Goal: Obtain resource: Download file/media

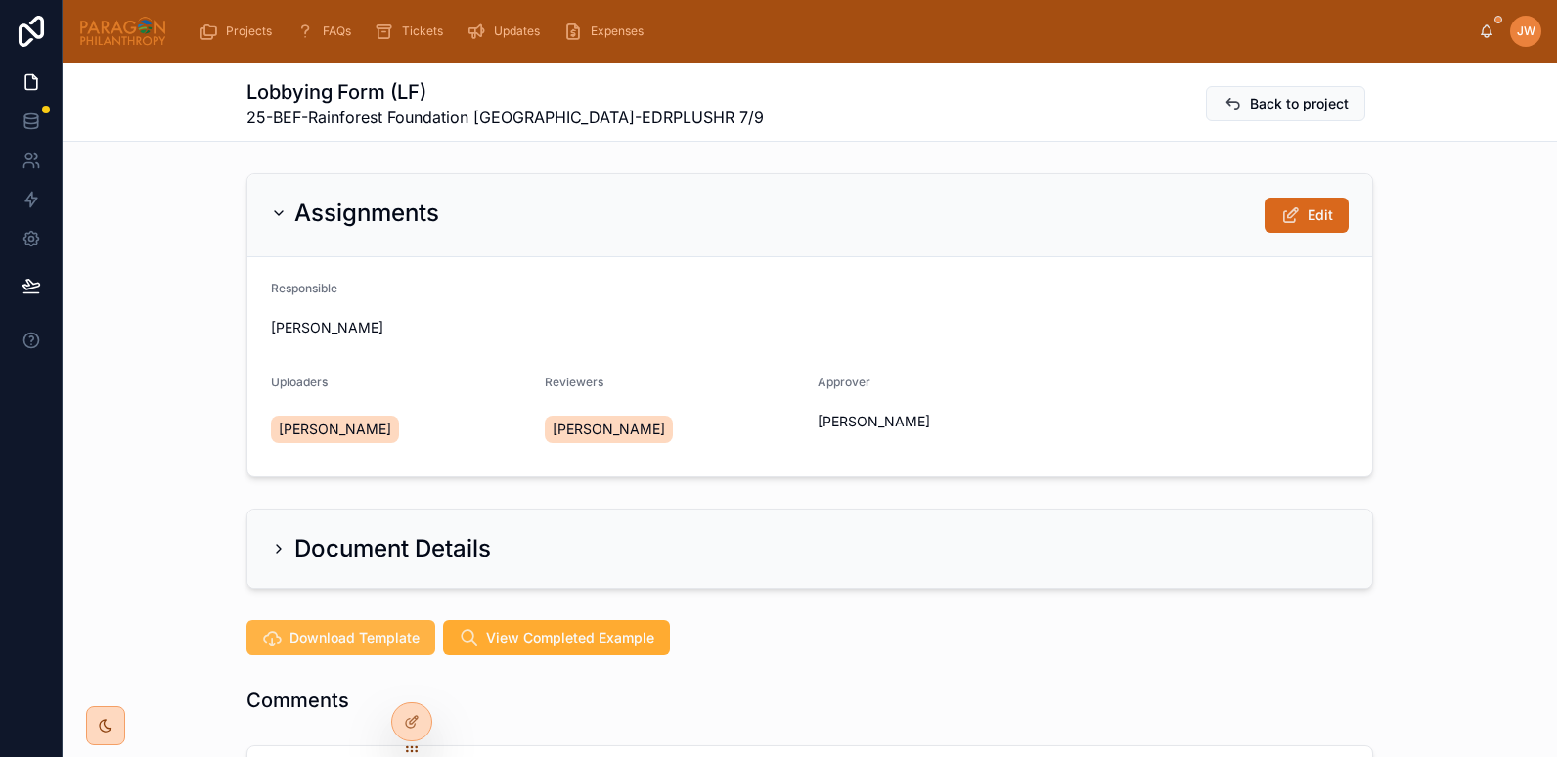
click at [311, 647] on button "Download Template" at bounding box center [340, 637] width 189 height 35
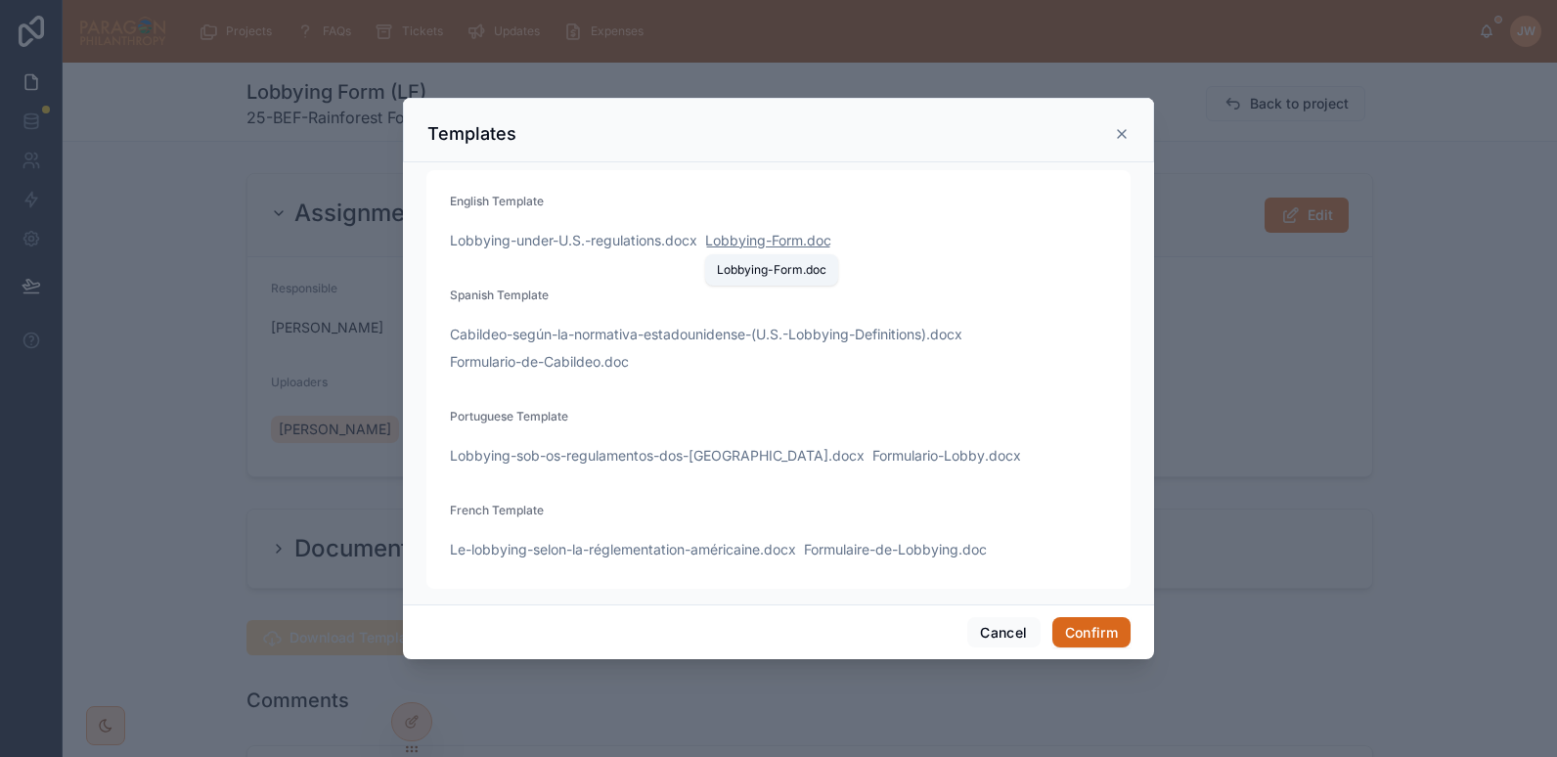
click at [767, 243] on span "Lobbying-Form" at bounding box center [754, 241] width 98 height 20
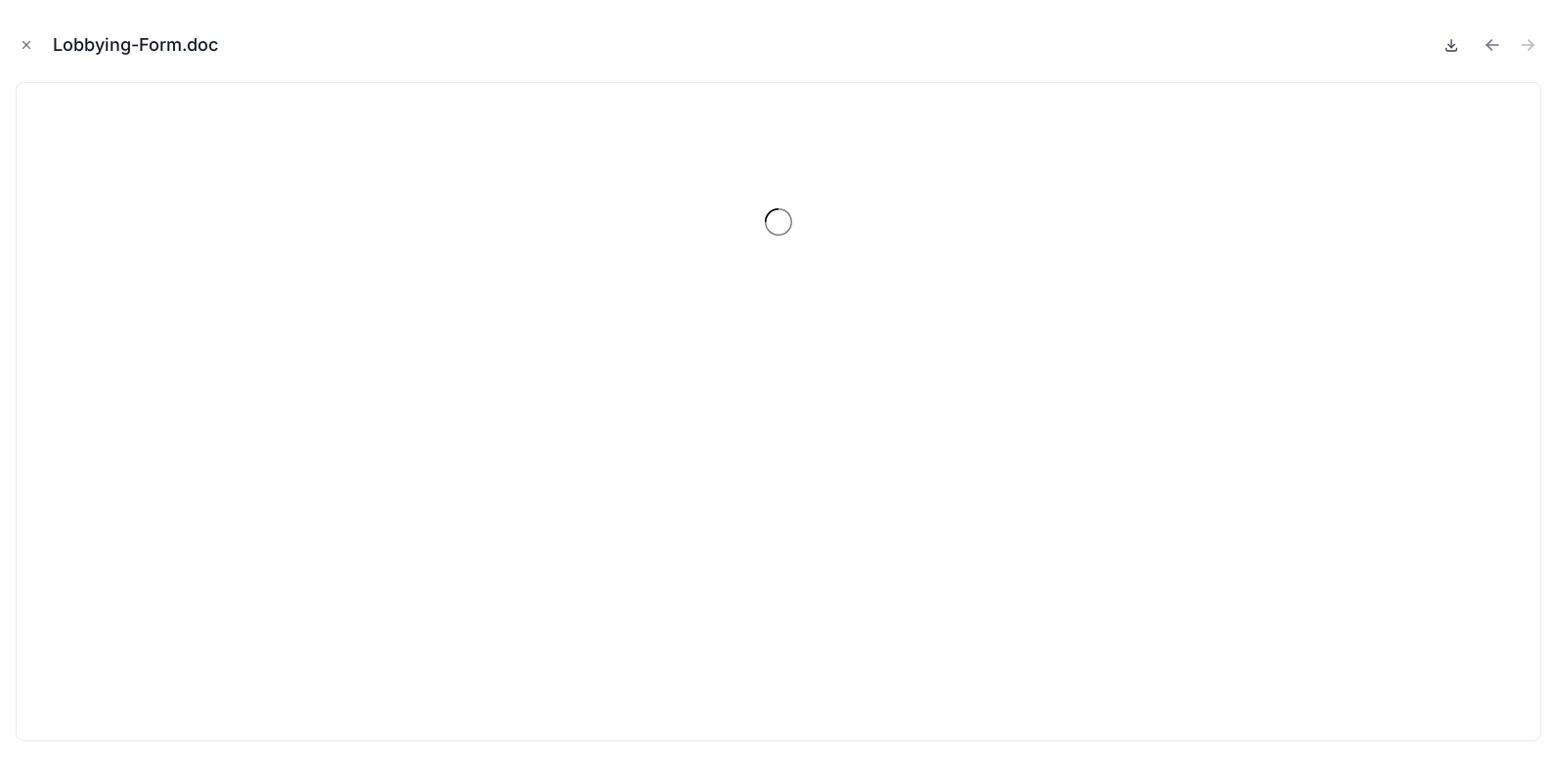
click at [1452, 44] on icon at bounding box center [1452, 45] width 16 height 16
click at [25, 43] on icon "Close modal" at bounding box center [27, 45] width 14 height 14
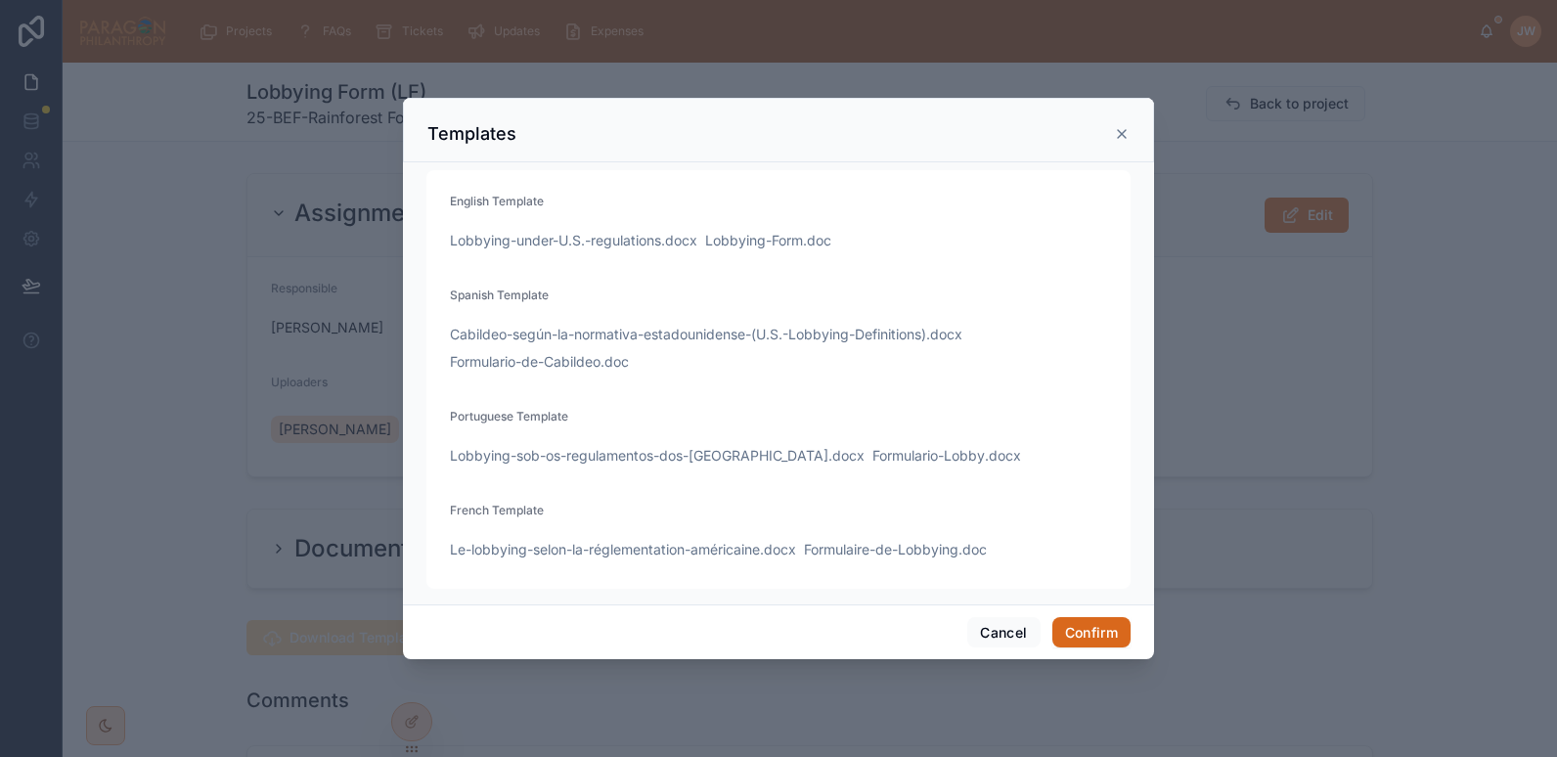
click at [1120, 129] on icon at bounding box center [1122, 134] width 16 height 16
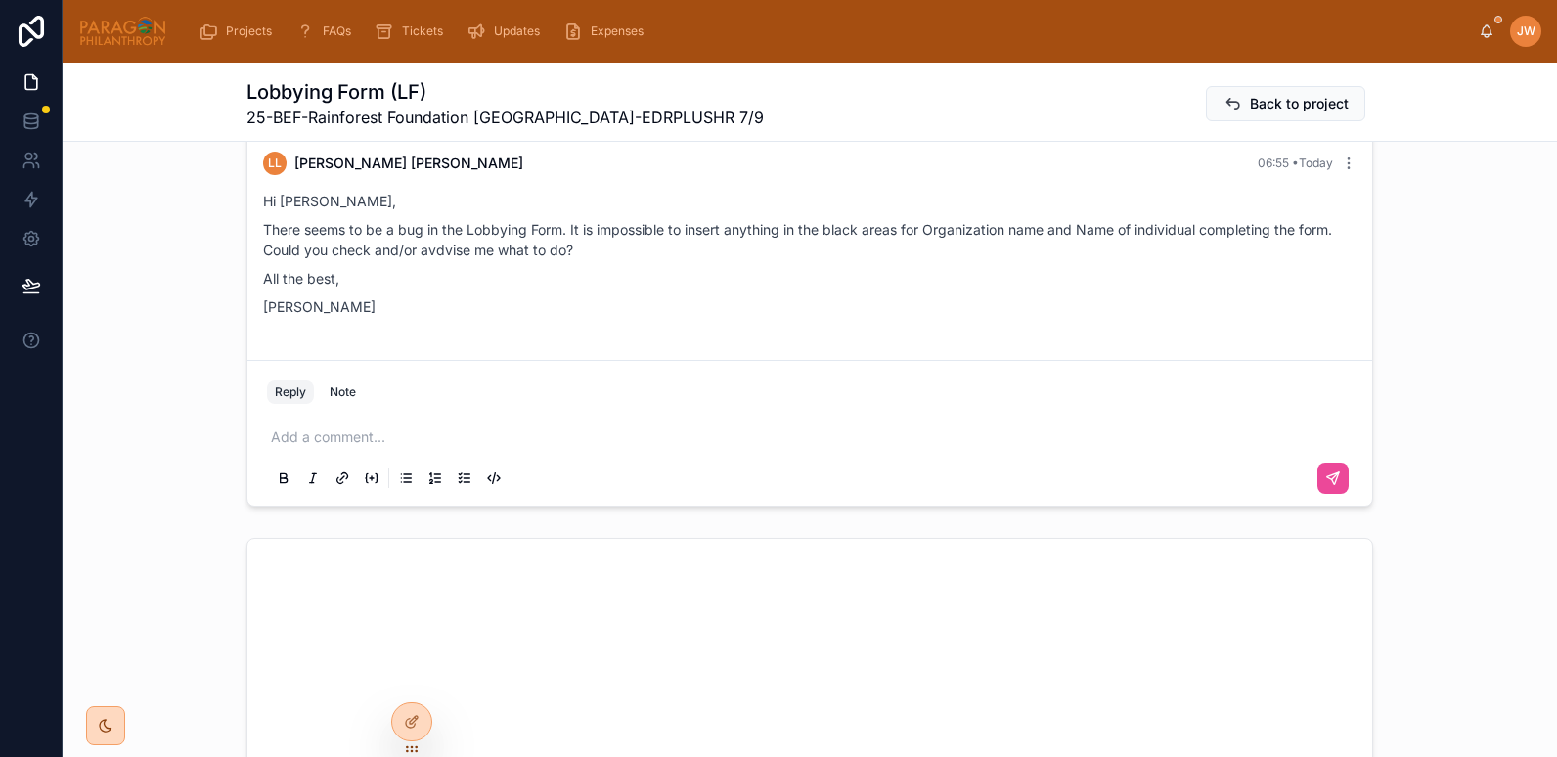
scroll to position [623, 0]
click at [1483, 39] on div "[PERSON_NAME]" at bounding box center [1510, 31] width 63 height 31
click at [1483, 33] on icon at bounding box center [1487, 29] width 11 height 9
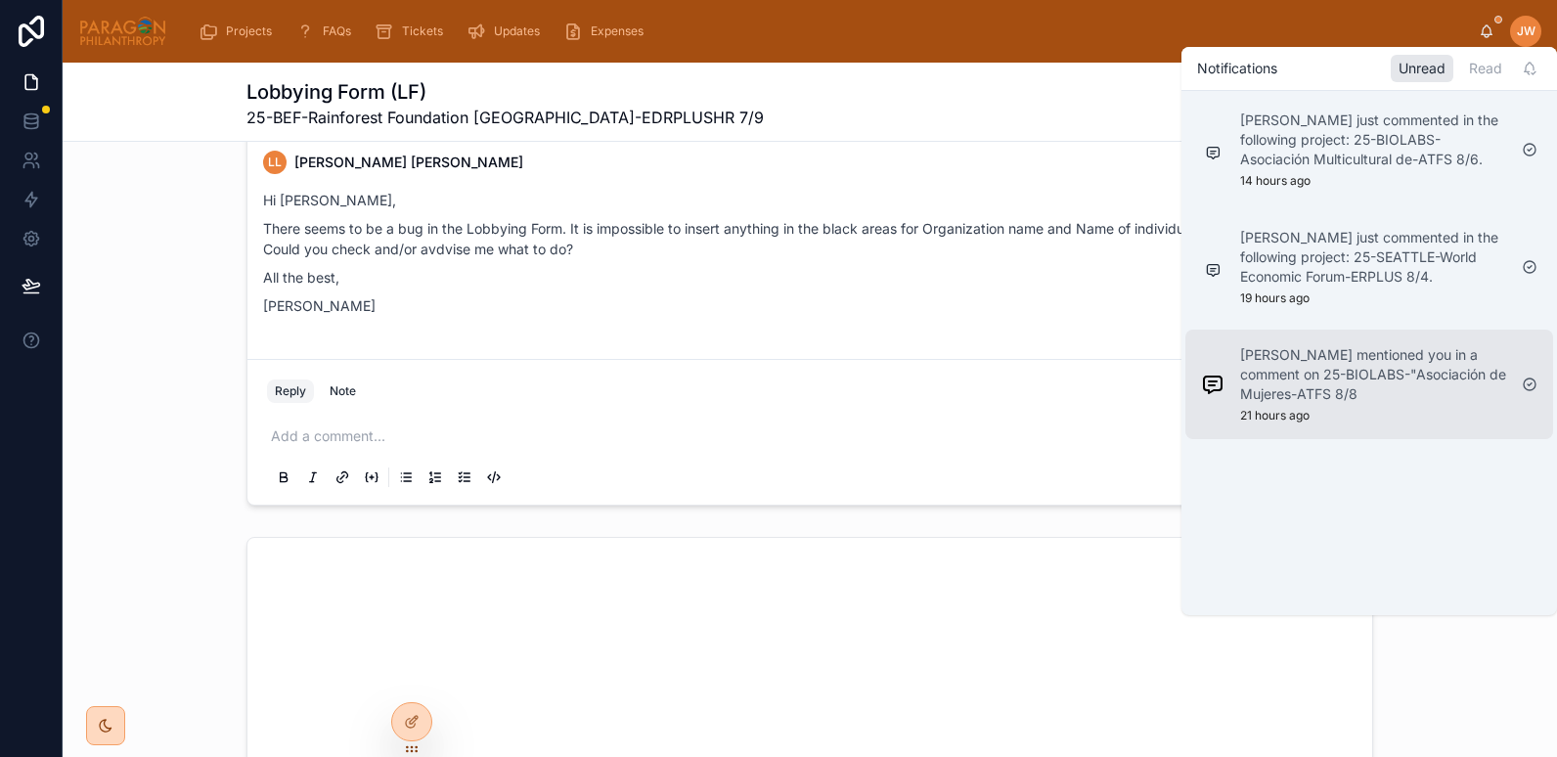
click at [1327, 382] on p "[PERSON_NAME] mentioned you in a comment on 25-BIOLABS-"Asociación de Mujeres-A…" at bounding box center [1373, 374] width 266 height 59
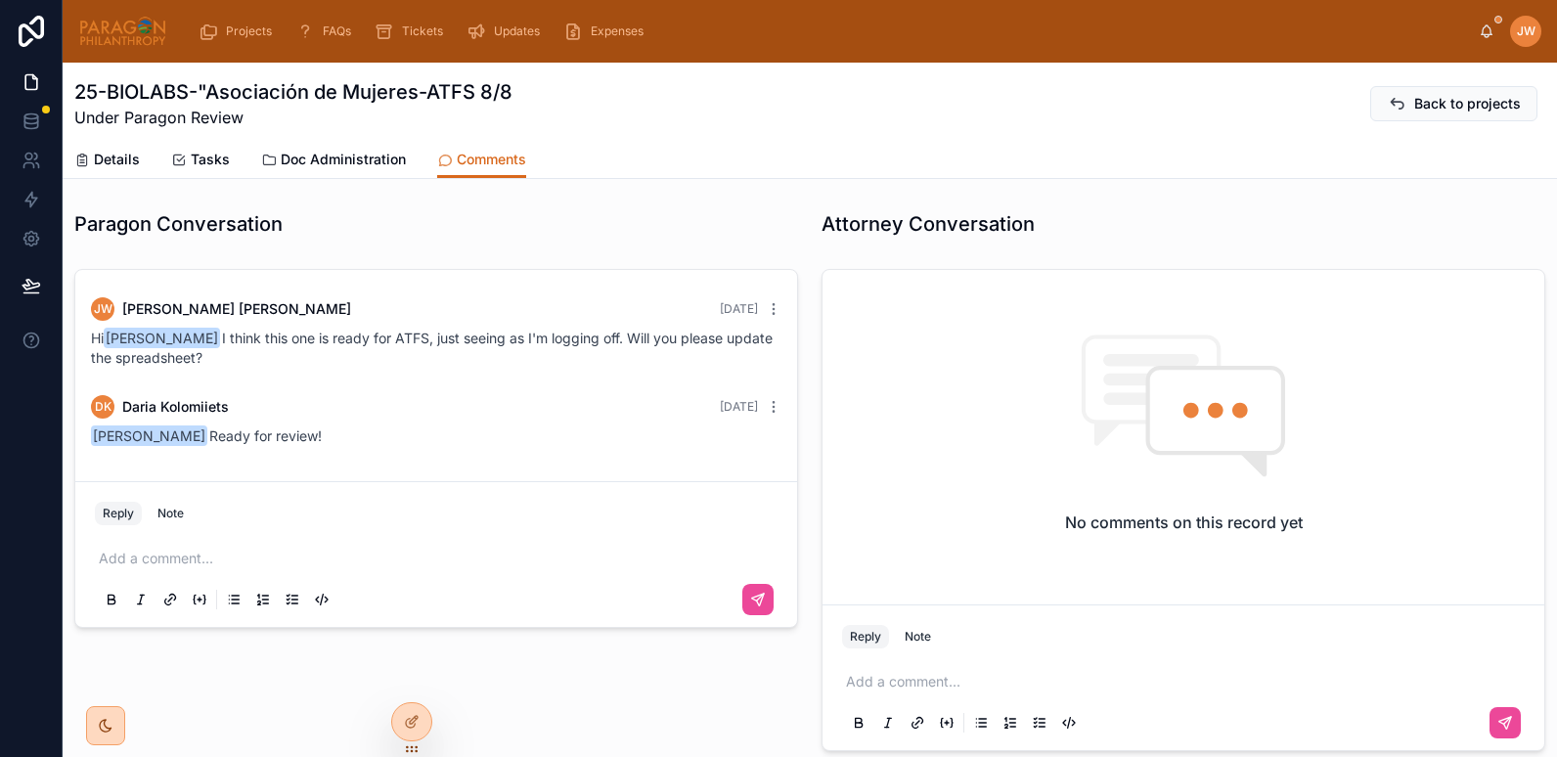
click at [284, 398] on div "DK [PERSON_NAME] [DATE]" at bounding box center [436, 406] width 690 height 23
